Goal: Obtain resource: Download file/media

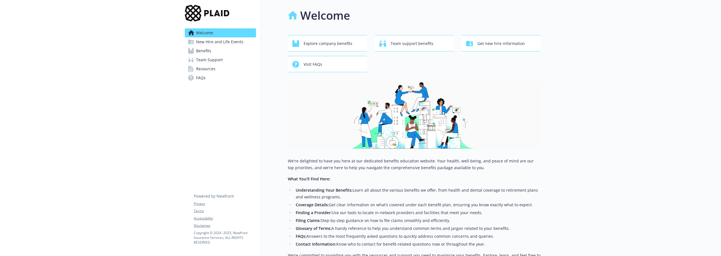
click at [208, 48] on span "Benefits" at bounding box center [203, 50] width 15 height 9
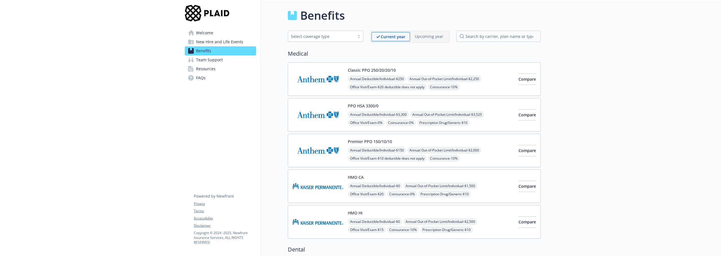
click at [359, 70] on button "Classic PPO 250/20/20/10" at bounding box center [372, 70] width 48 height 6
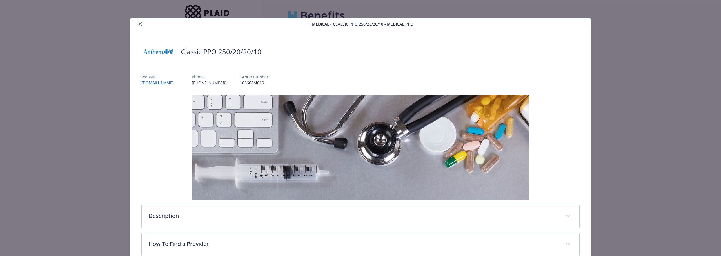
scroll to position [17, 0]
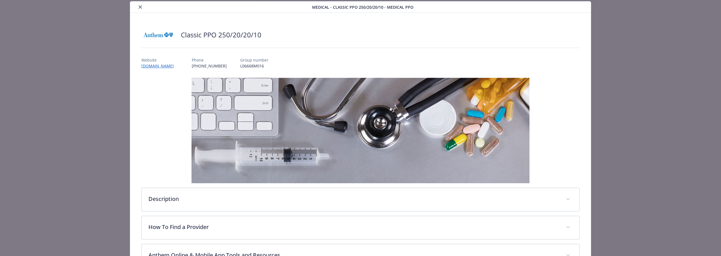
click at [141, 5] on button "close" at bounding box center [140, 7] width 7 height 7
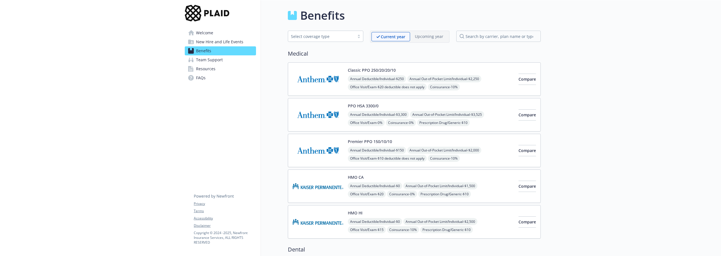
click at [202, 72] on span "Resources" at bounding box center [205, 68] width 19 height 9
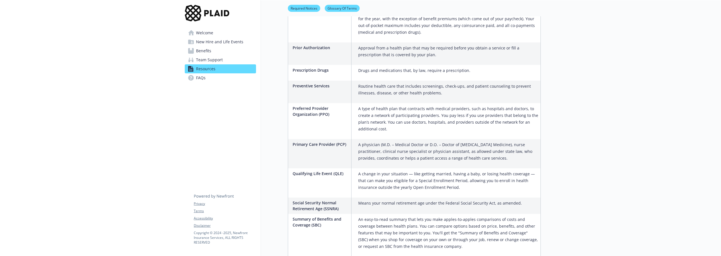
scroll to position [844, 0]
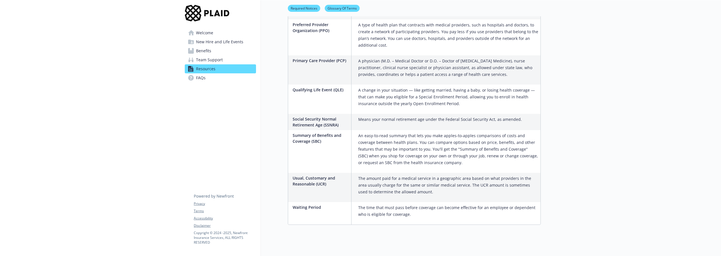
click at [206, 59] on span "Team Support" at bounding box center [209, 59] width 27 height 9
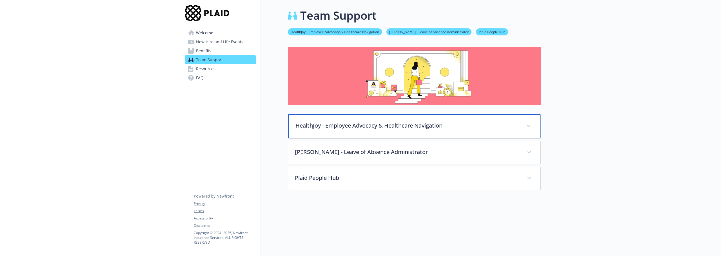
click at [320, 131] on div "HealthJoy - Employee Advocacy & Healthcare Navigation" at bounding box center [414, 126] width 252 height 24
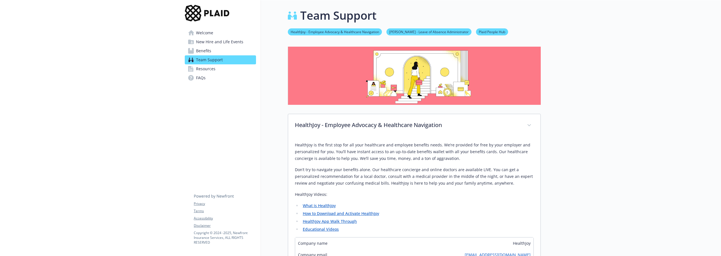
click at [208, 72] on span "Resources" at bounding box center [205, 68] width 19 height 9
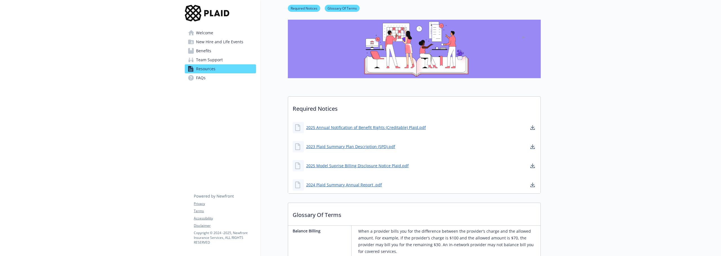
scroll to position [56, 0]
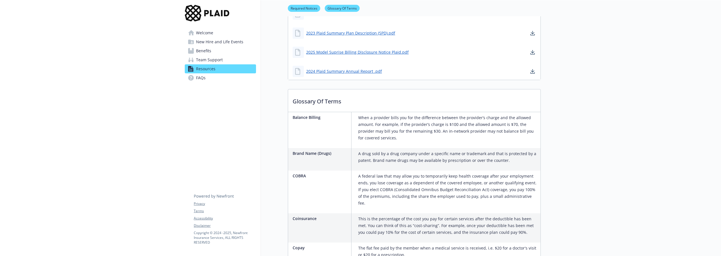
click at [207, 80] on link "FAQs" at bounding box center [220, 77] width 71 height 9
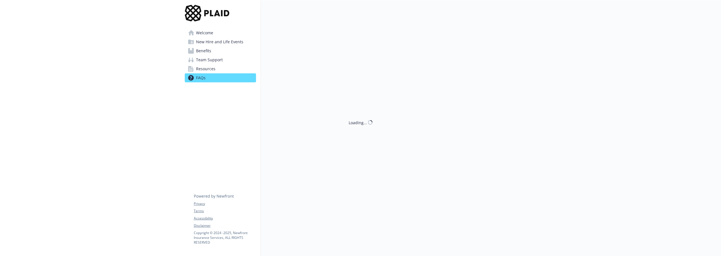
scroll to position [141, 0]
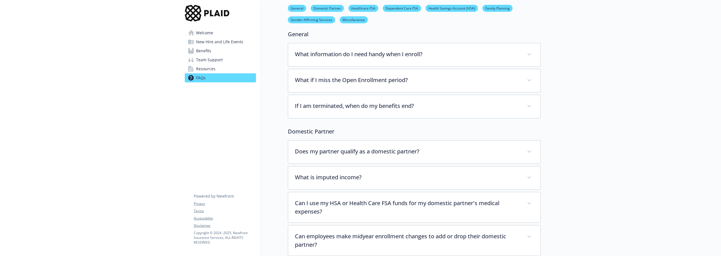
click at [205, 39] on span "New Hire and Life Events" at bounding box center [219, 41] width 47 height 9
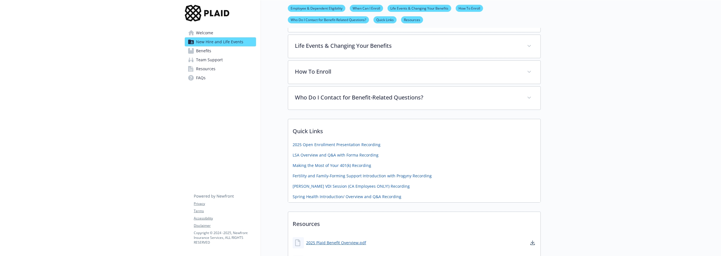
scroll to position [169, 0]
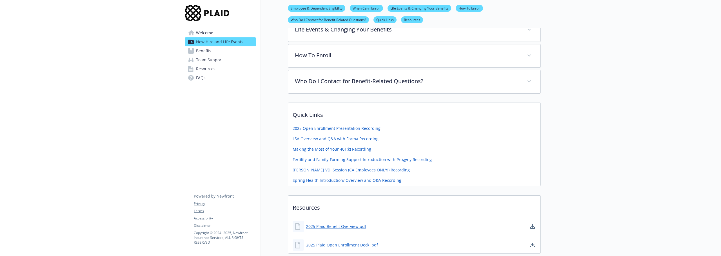
click at [333, 222] on div "2025 Plaid Benefit Overview.pdf" at bounding box center [329, 226] width 73 height 11
click at [332, 227] on link "2025 Plaid Benefit Overview.pdf" at bounding box center [336, 226] width 61 height 7
